Goal: Information Seeking & Learning: Learn about a topic

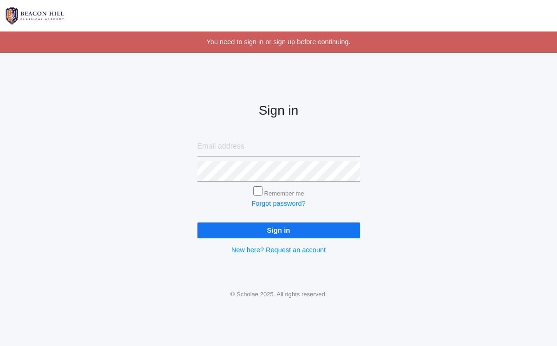
click at [265, 144] on input "email" at bounding box center [278, 147] width 163 height 20
click at [245, 144] on input "email" at bounding box center [278, 147] width 163 height 20
click at [232, 148] on input "email" at bounding box center [278, 147] width 163 height 20
click at [353, 146] on input "email" at bounding box center [278, 147] width 163 height 20
type input "[EMAIL_ADDRESS][DOMAIN_NAME]"
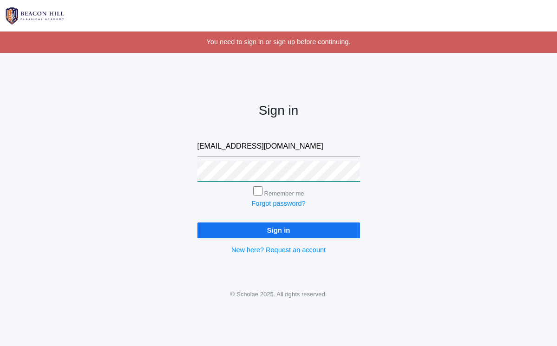
click at [278, 228] on input "Sign in" at bounding box center [278, 230] width 163 height 15
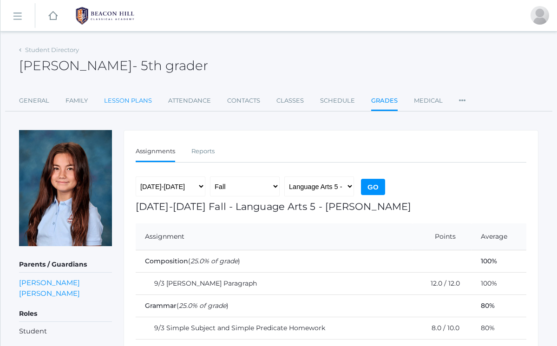
click at [118, 99] on link "Lesson Plans" at bounding box center [128, 101] width 48 height 19
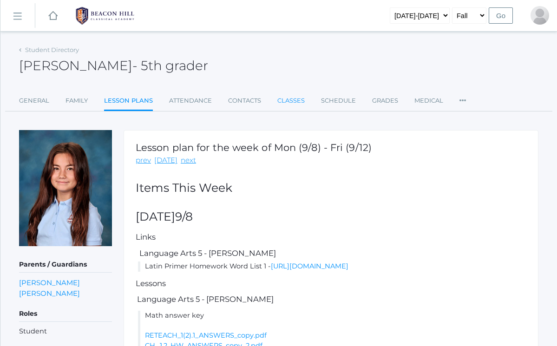
click at [279, 97] on link "Classes" at bounding box center [290, 101] width 27 height 19
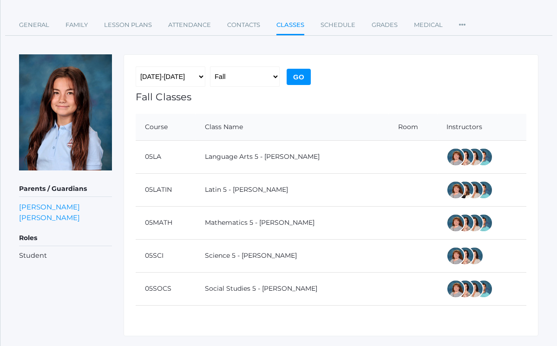
scroll to position [75, 0]
click at [131, 21] on link "Lesson Plans" at bounding box center [128, 25] width 48 height 19
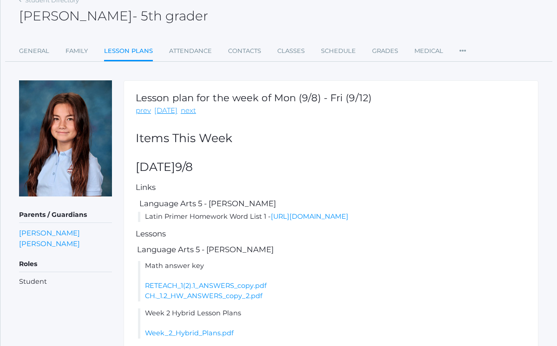
scroll to position [50, 0]
click at [166, 109] on link "[DATE]" at bounding box center [165, 110] width 23 height 11
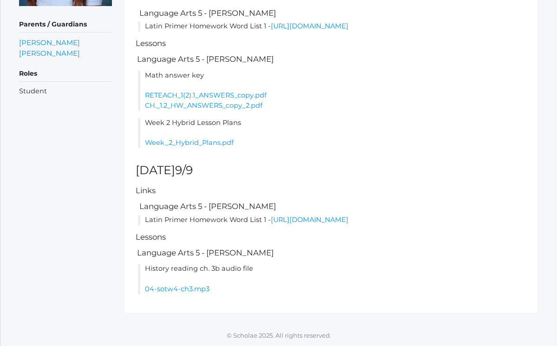
scroll to position [253, 0]
